Goal: Task Accomplishment & Management: Complete application form

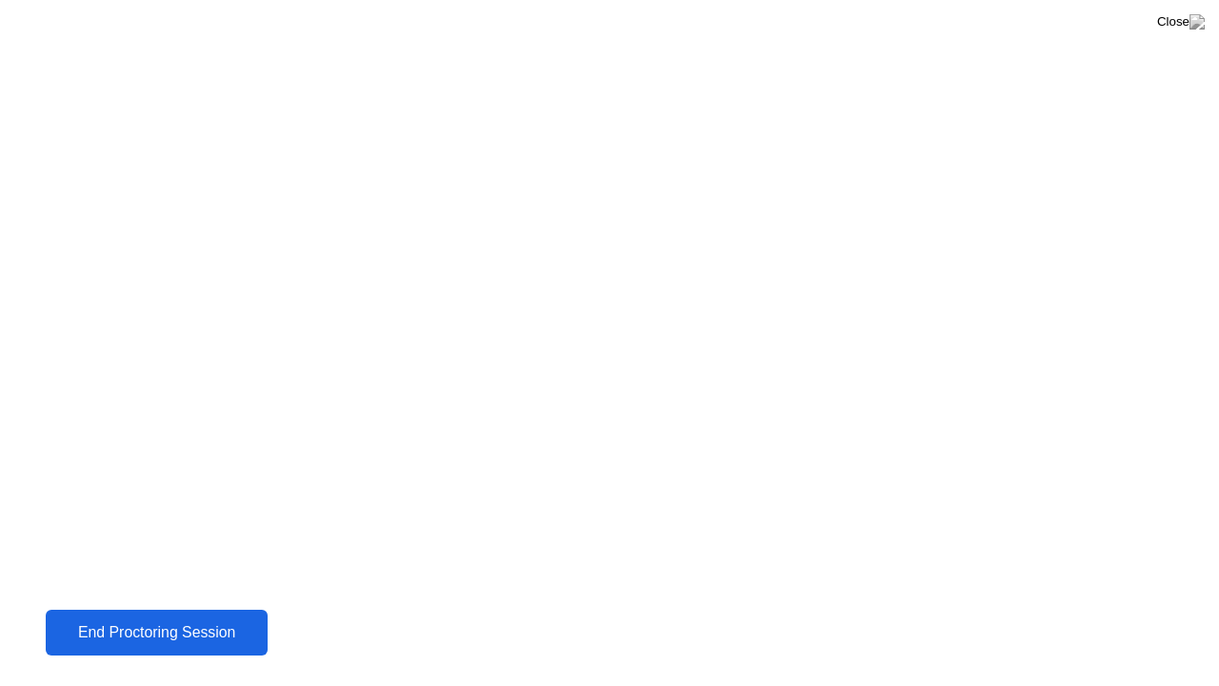
click at [206, 624] on div "End Proctoring Session" at bounding box center [156, 632] width 210 height 17
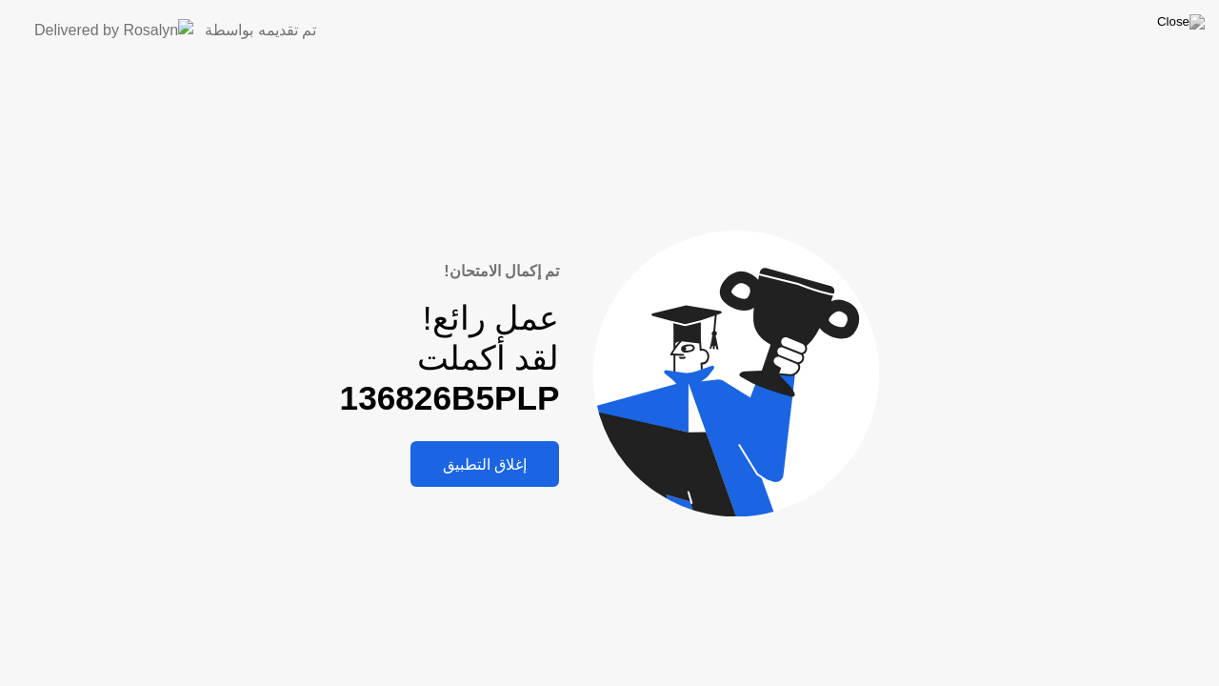
click at [436, 390] on b "136826B5PLP" at bounding box center [450, 397] width 220 height 37
click at [430, 391] on b "136826B5PLP" at bounding box center [450, 397] width 220 height 37
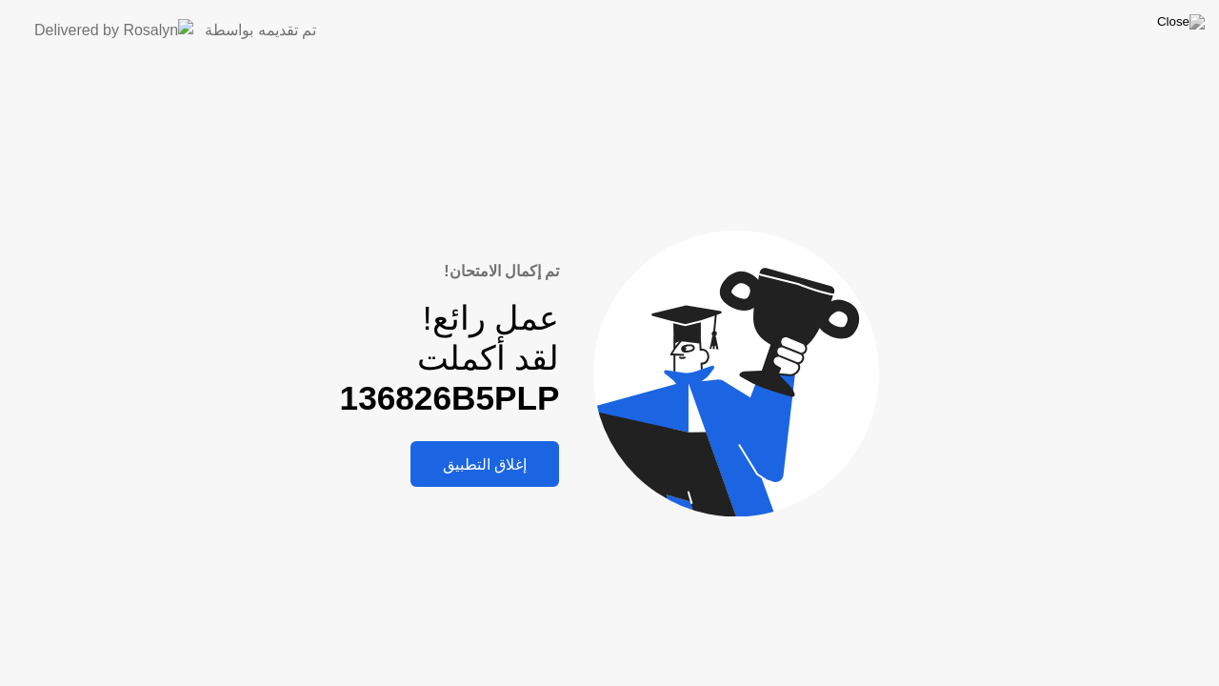
click at [430, 391] on b "136826B5PLP" at bounding box center [450, 397] width 220 height 37
click at [478, 468] on div "إغلاق التطبيق" at bounding box center [484, 464] width 137 height 18
